Goal: Task Accomplishment & Management: Manage account settings

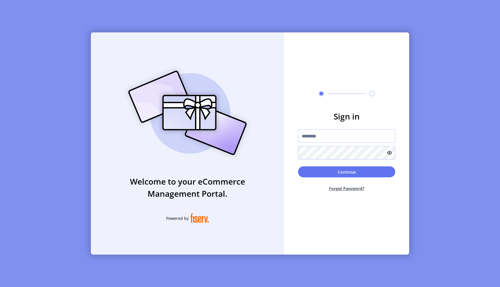
click at [337, 138] on input "text" at bounding box center [346, 135] width 97 height 13
type input "**********"
click at [372, 173] on button "Continue" at bounding box center [346, 172] width 97 height 11
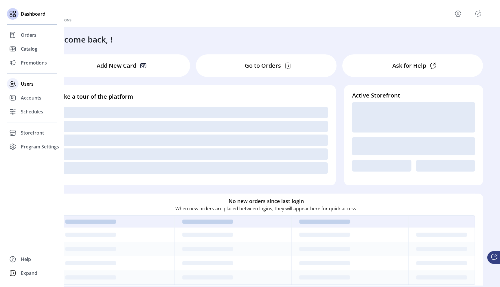
click at [32, 85] on span "Users" at bounding box center [27, 84] width 13 height 7
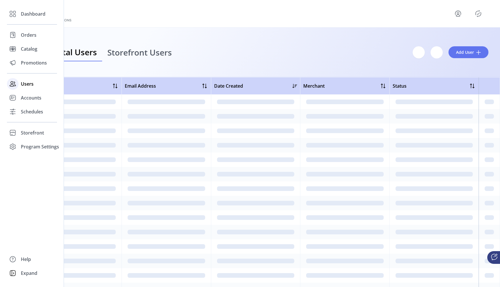
click at [26, 84] on span "Users" at bounding box center [27, 84] width 13 height 7
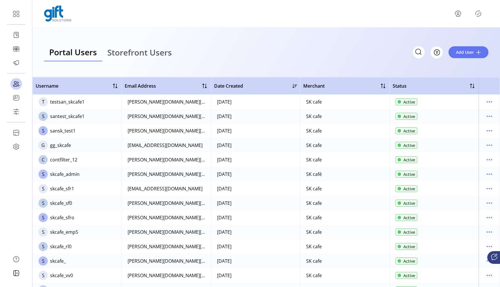
click at [459, 15] on icon "menu" at bounding box center [458, 13] width 9 height 9
click at [340, 51] on div "Portal Users Storefront Users Filter Add User" at bounding box center [266, 52] width 445 height 18
